Goal: Find specific page/section: Find specific page/section

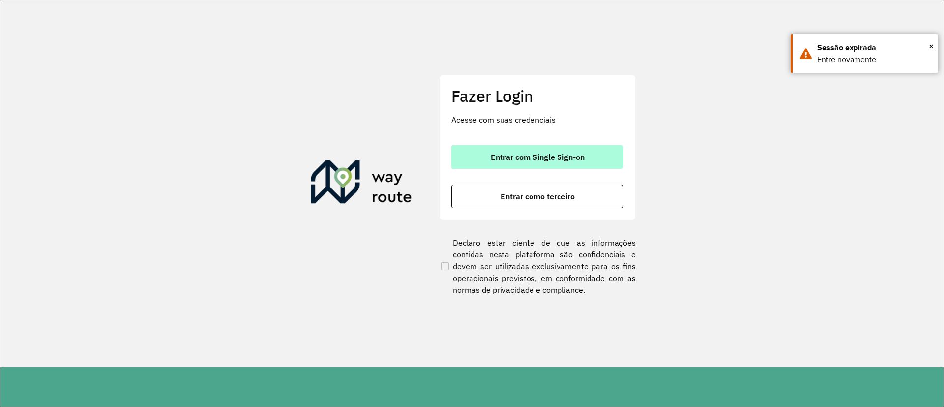
click at [508, 162] on button "Entrar com Single Sign-on" at bounding box center [537, 157] width 172 height 24
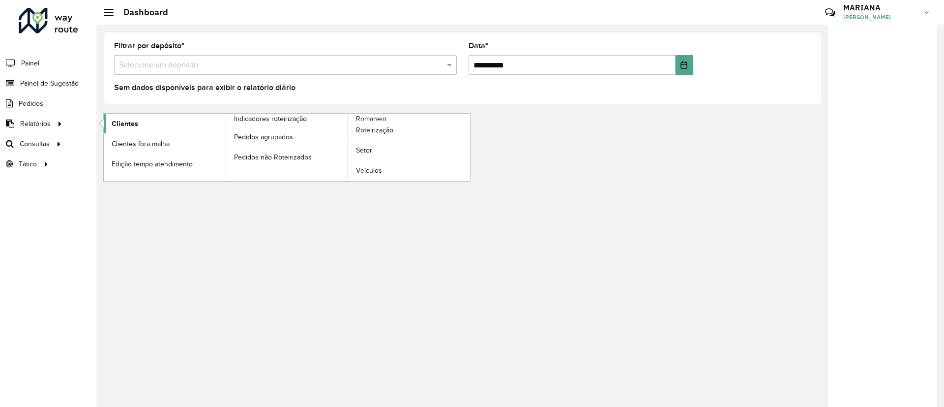
click at [132, 119] on span "Clientes" at bounding box center [125, 123] width 27 height 10
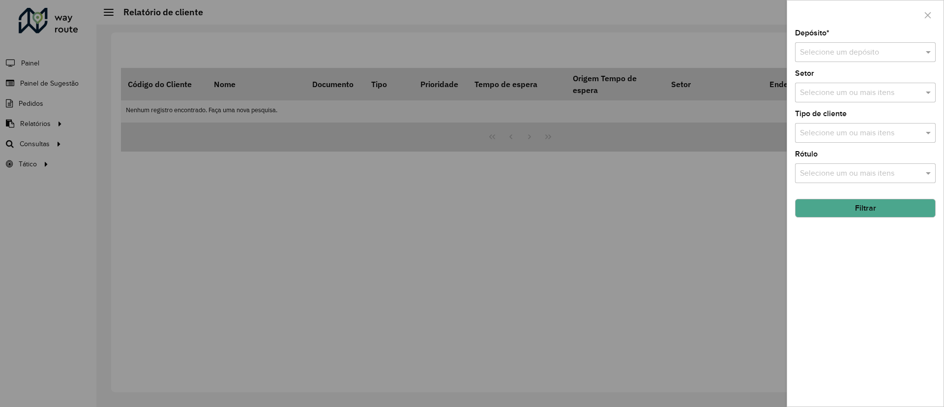
click at [880, 52] on input "text" at bounding box center [855, 53] width 111 height 12
click at [849, 82] on span "CDD [GEOGRAPHIC_DATA]" at bounding box center [847, 80] width 96 height 8
click at [844, 93] on input "text" at bounding box center [860, 93] width 126 height 12
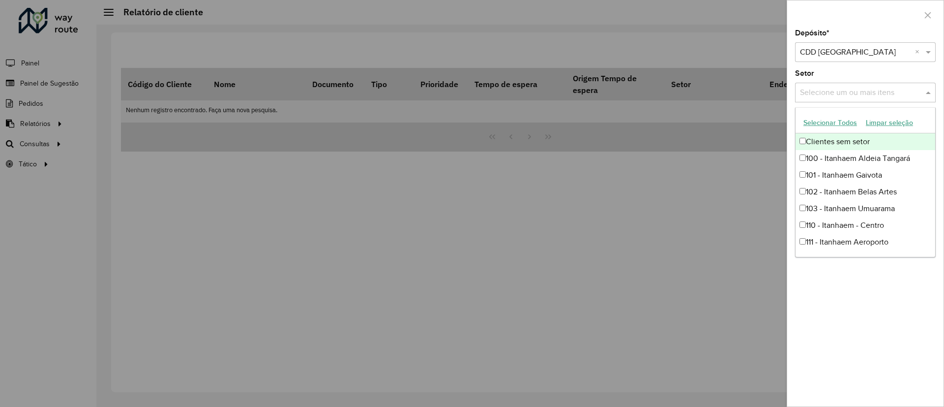
click at [671, 263] on div at bounding box center [472, 203] width 944 height 407
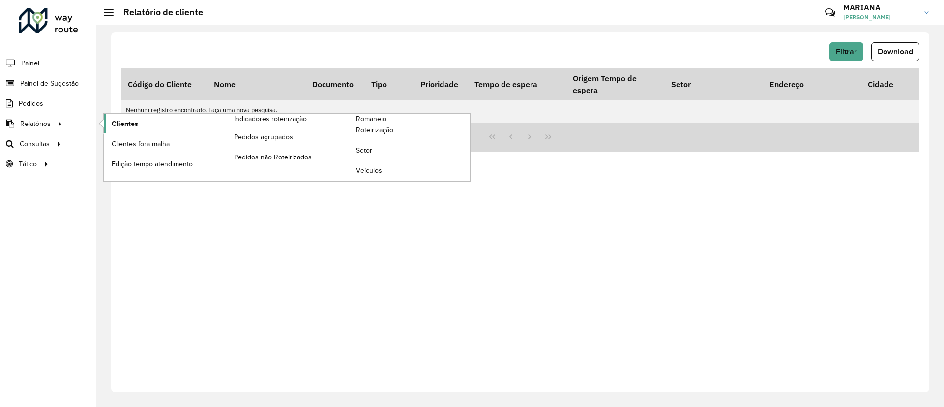
click at [104, 124] on link "Clientes" at bounding box center [165, 124] width 122 height 20
click at [116, 125] on span "Clientes" at bounding box center [125, 123] width 27 height 10
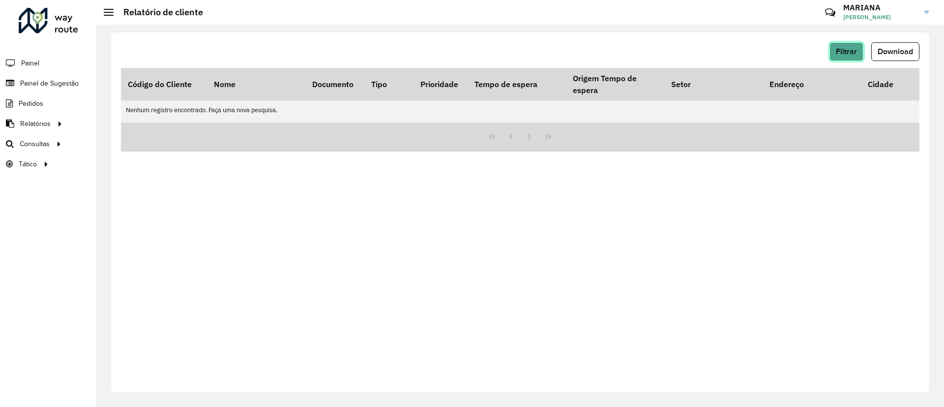
click at [848, 53] on span "Filtrar" at bounding box center [846, 51] width 21 height 8
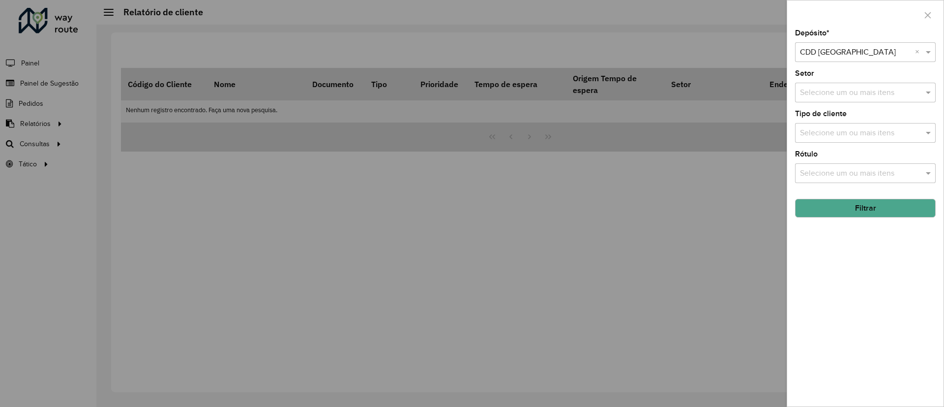
click at [849, 97] on input "text" at bounding box center [860, 93] width 126 height 12
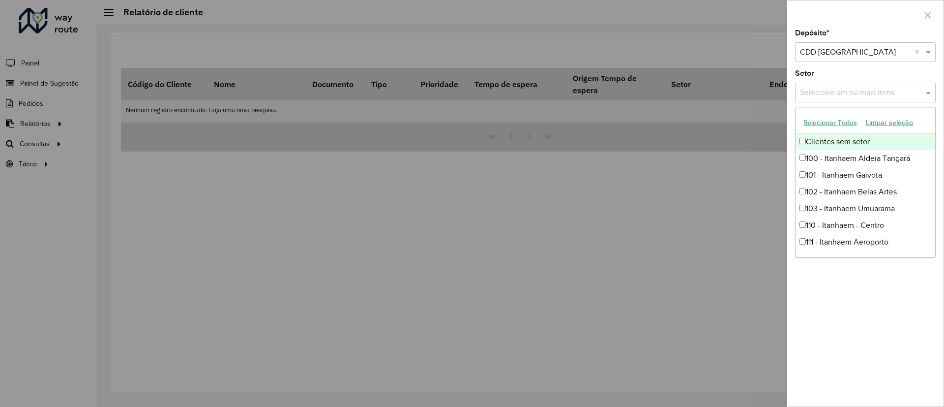
click at [699, 69] on div at bounding box center [472, 203] width 944 height 407
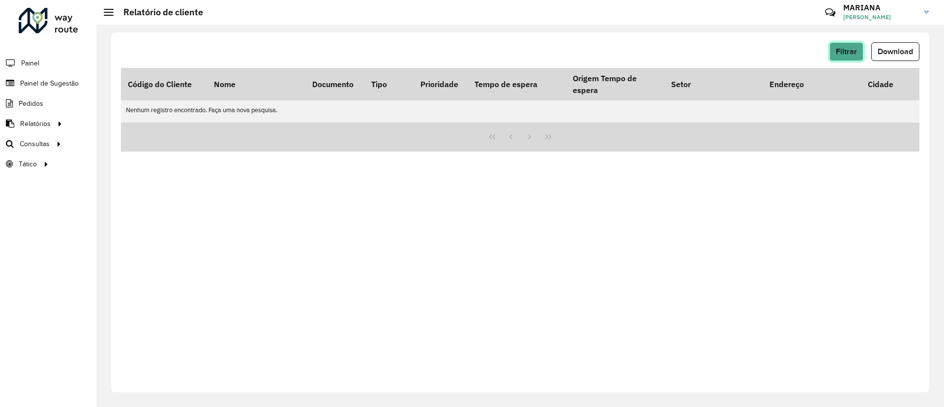
click at [849, 48] on span "Filtrar" at bounding box center [846, 51] width 21 height 8
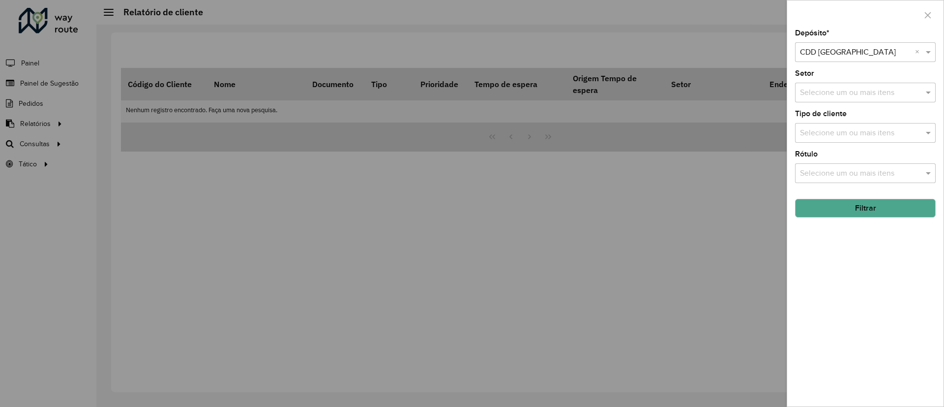
click at [859, 202] on button "Filtrar" at bounding box center [865, 208] width 141 height 19
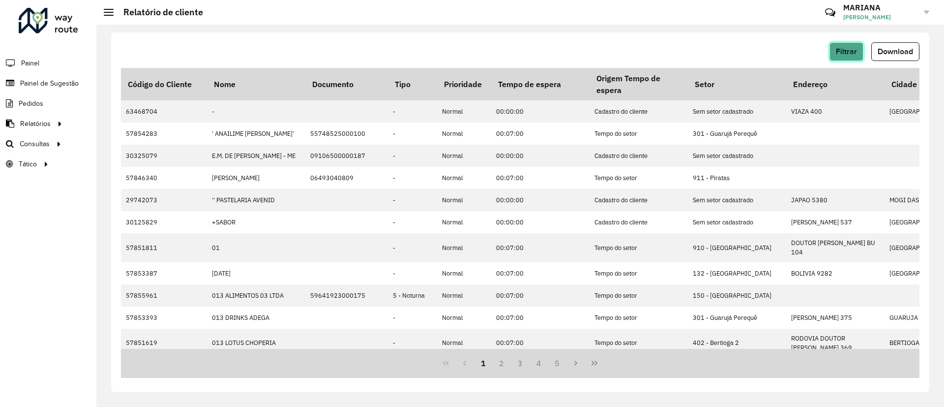
click at [840, 52] on span "Filtrar" at bounding box center [846, 51] width 21 height 8
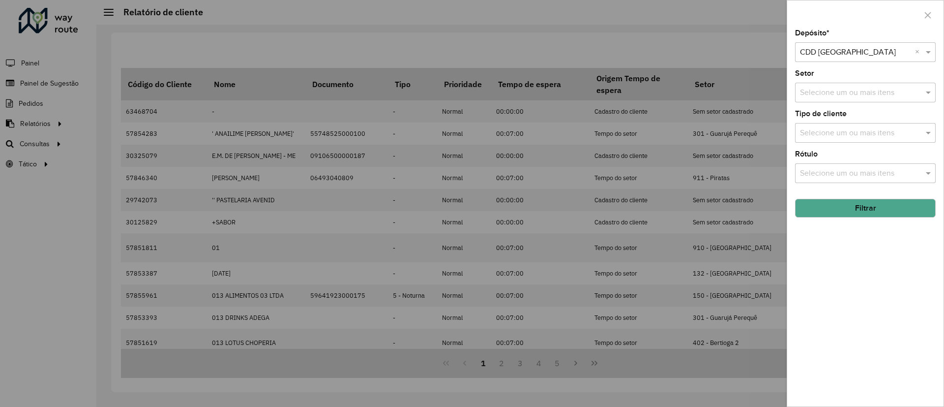
click at [854, 97] on input "text" at bounding box center [860, 93] width 126 height 12
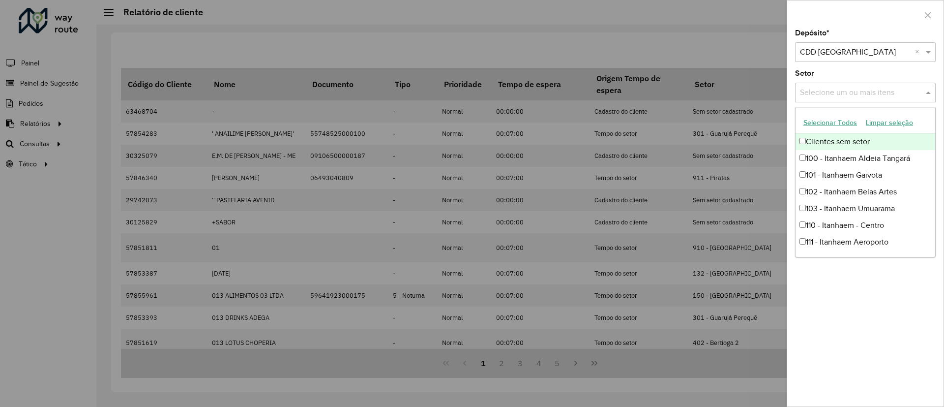
click at [817, 67] on div "Depósito * Selecione um depósito × CDD Praia Grande × Setor Selecione um ou mai…" at bounding box center [865, 217] width 156 height 377
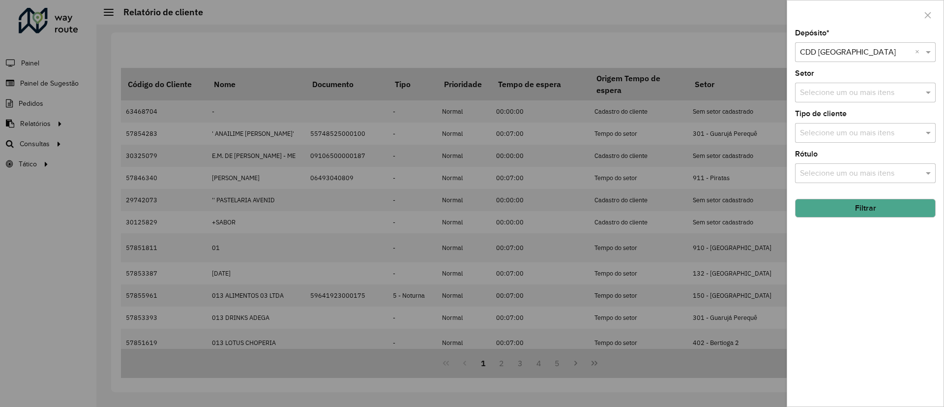
click at [839, 138] on input "text" at bounding box center [860, 133] width 126 height 12
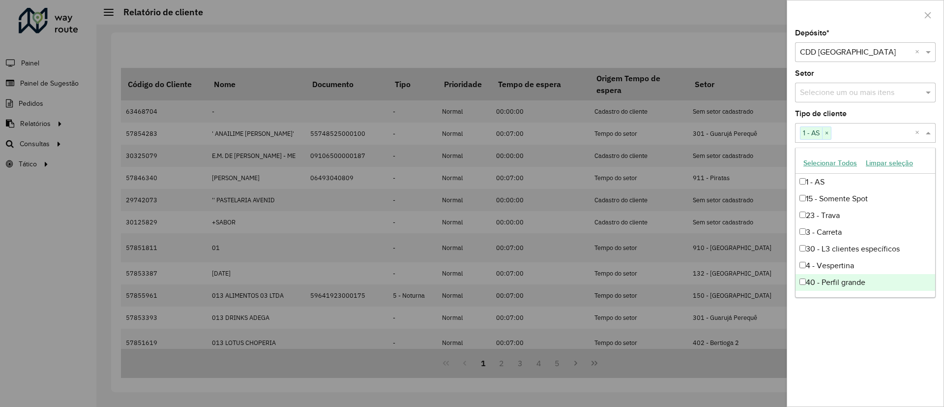
click at [839, 339] on div "Depósito * Selecione um depósito × CDD Praia Grande × Setor Selecione um ou mai…" at bounding box center [865, 217] width 156 height 377
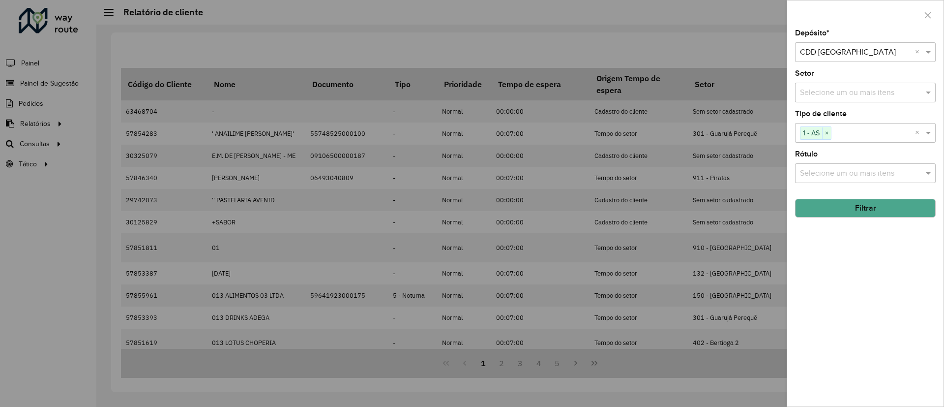
click at [850, 178] on div "Selecione um ou mais itens" at bounding box center [865, 173] width 141 height 20
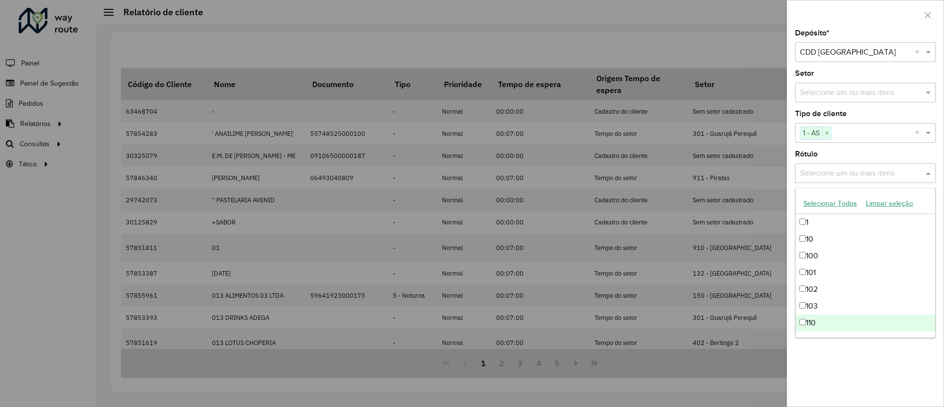
click at [852, 370] on div "Depósito * Selecione um depósito × CDD Praia Grande × Setor Selecione um ou mai…" at bounding box center [865, 217] width 156 height 377
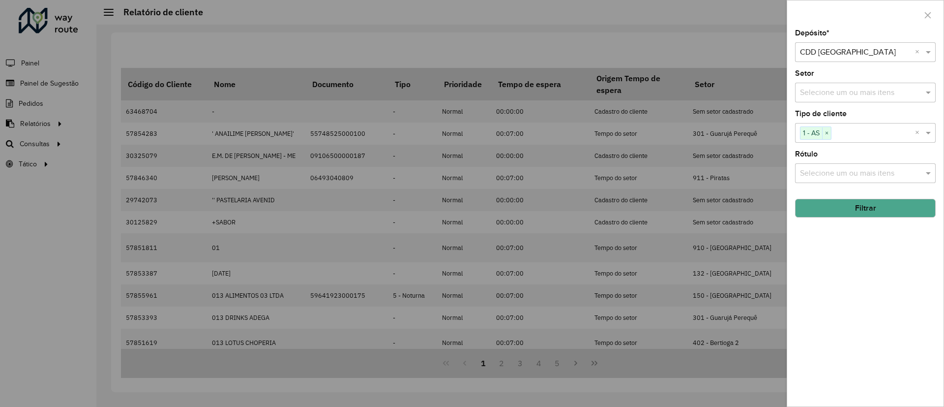
click at [869, 206] on button "Filtrar" at bounding box center [865, 208] width 141 height 19
